Goal: Task Accomplishment & Management: Manage account settings

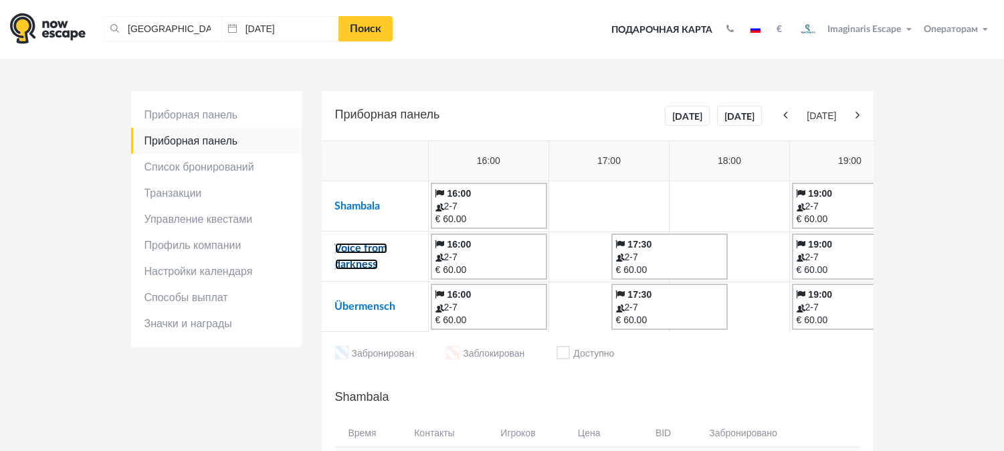
click at [370, 245] on link "Voice from darkness" at bounding box center [361, 256] width 52 height 27
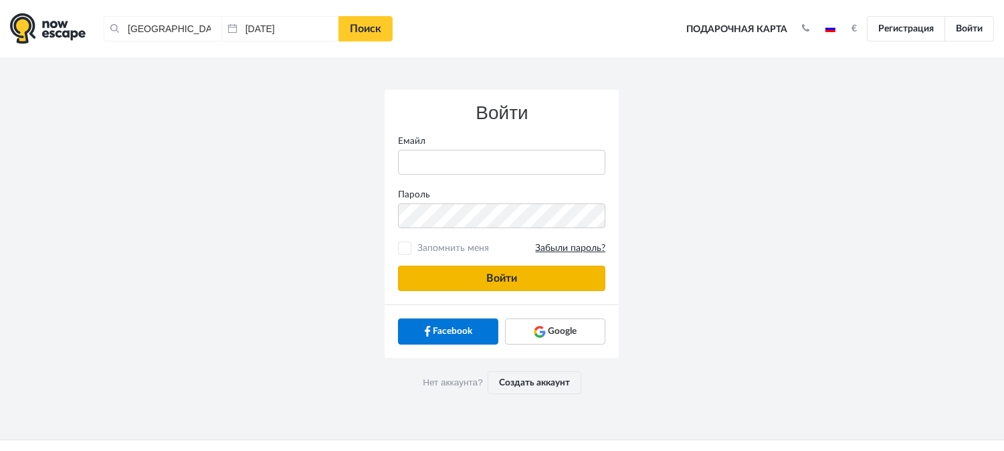
type input "anatoly@imaginaris.ee"
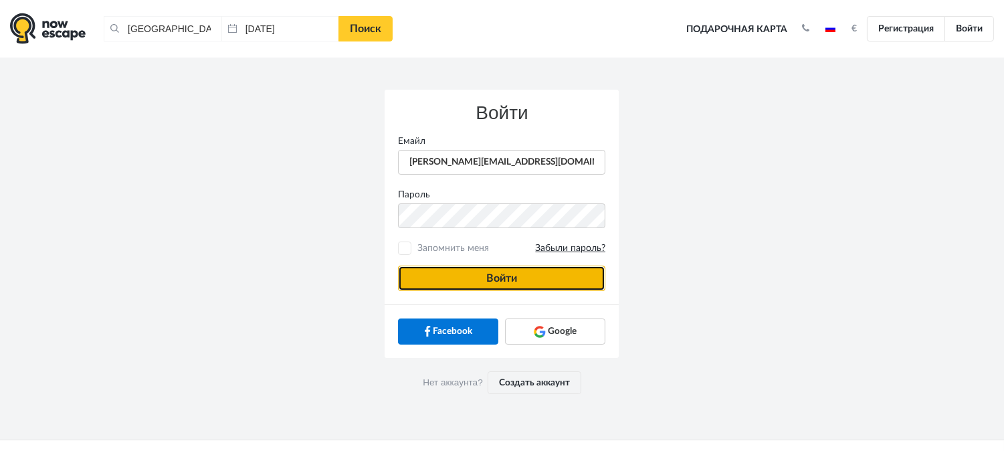
click at [485, 281] on button "Войти" at bounding box center [501, 277] width 207 height 25
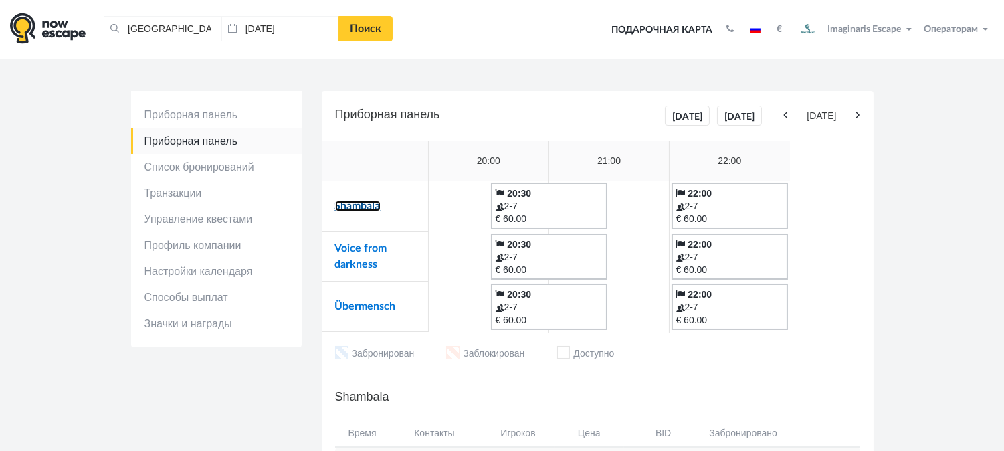
click at [349, 203] on link "Shambala" at bounding box center [357, 206] width 45 height 11
